Goal: Find specific page/section: Find specific page/section

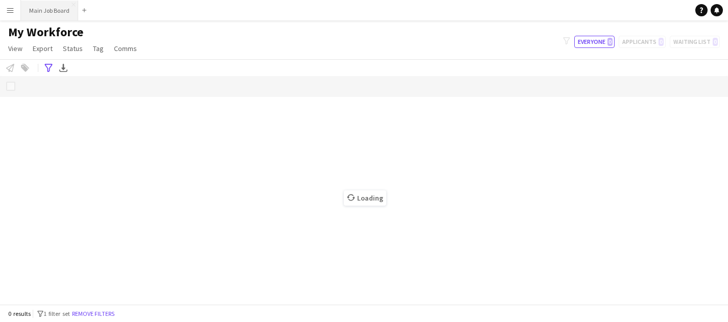
click at [64, 2] on button "Main Job Board Close" at bounding box center [49, 11] width 57 height 20
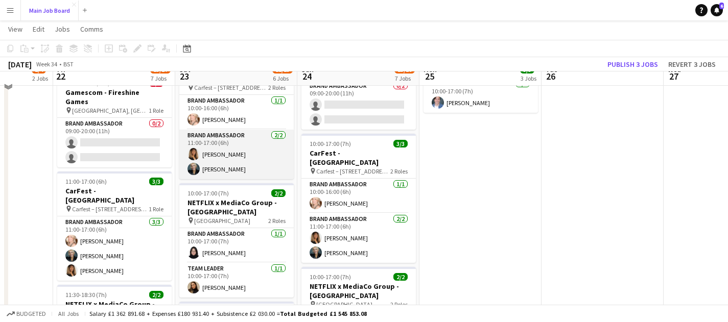
scroll to position [309, 0]
